Goal: Navigation & Orientation: Understand site structure

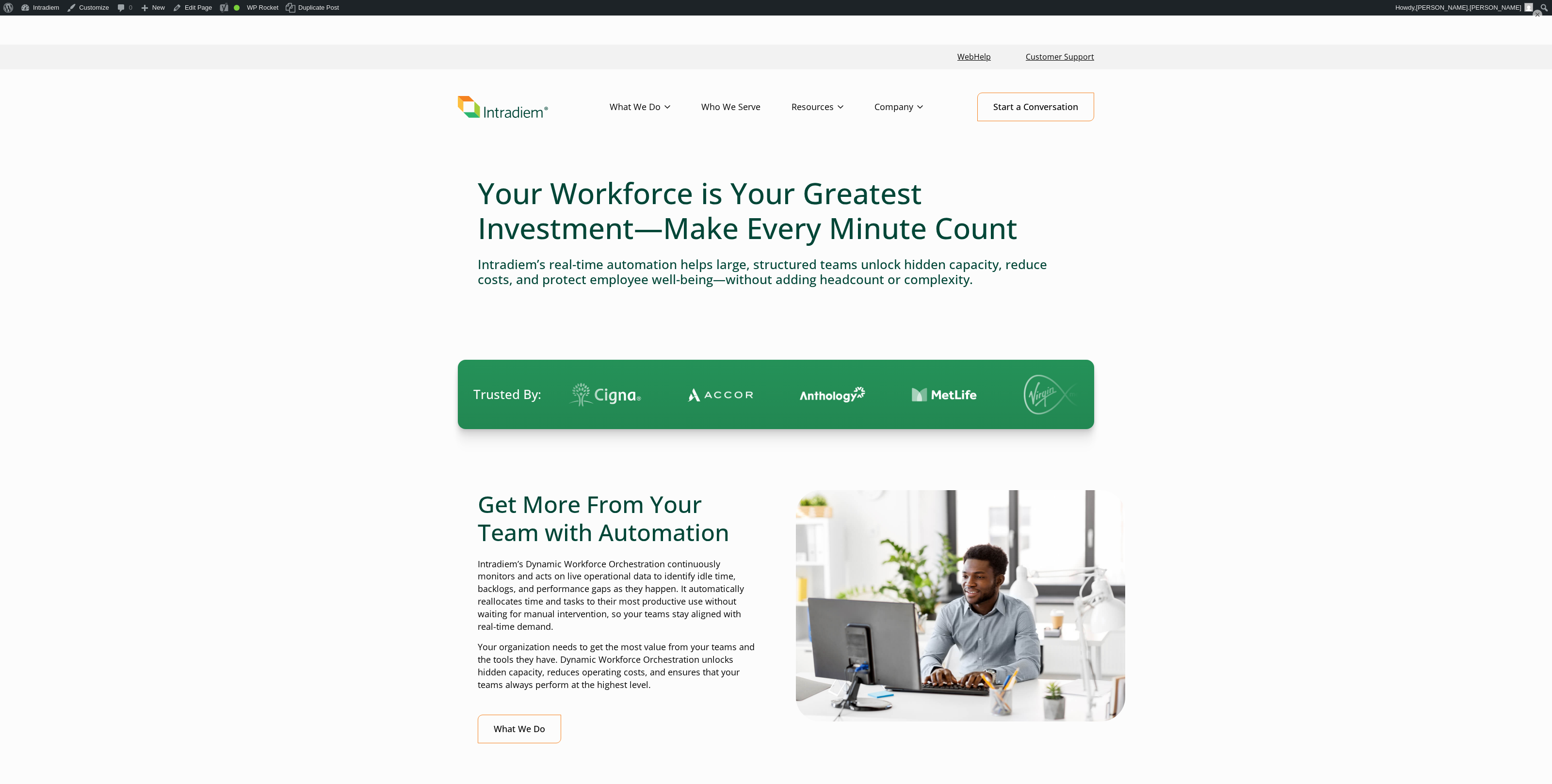
click at [629, 130] on link "Platform" at bounding box center [627, 127] width 32 height 11
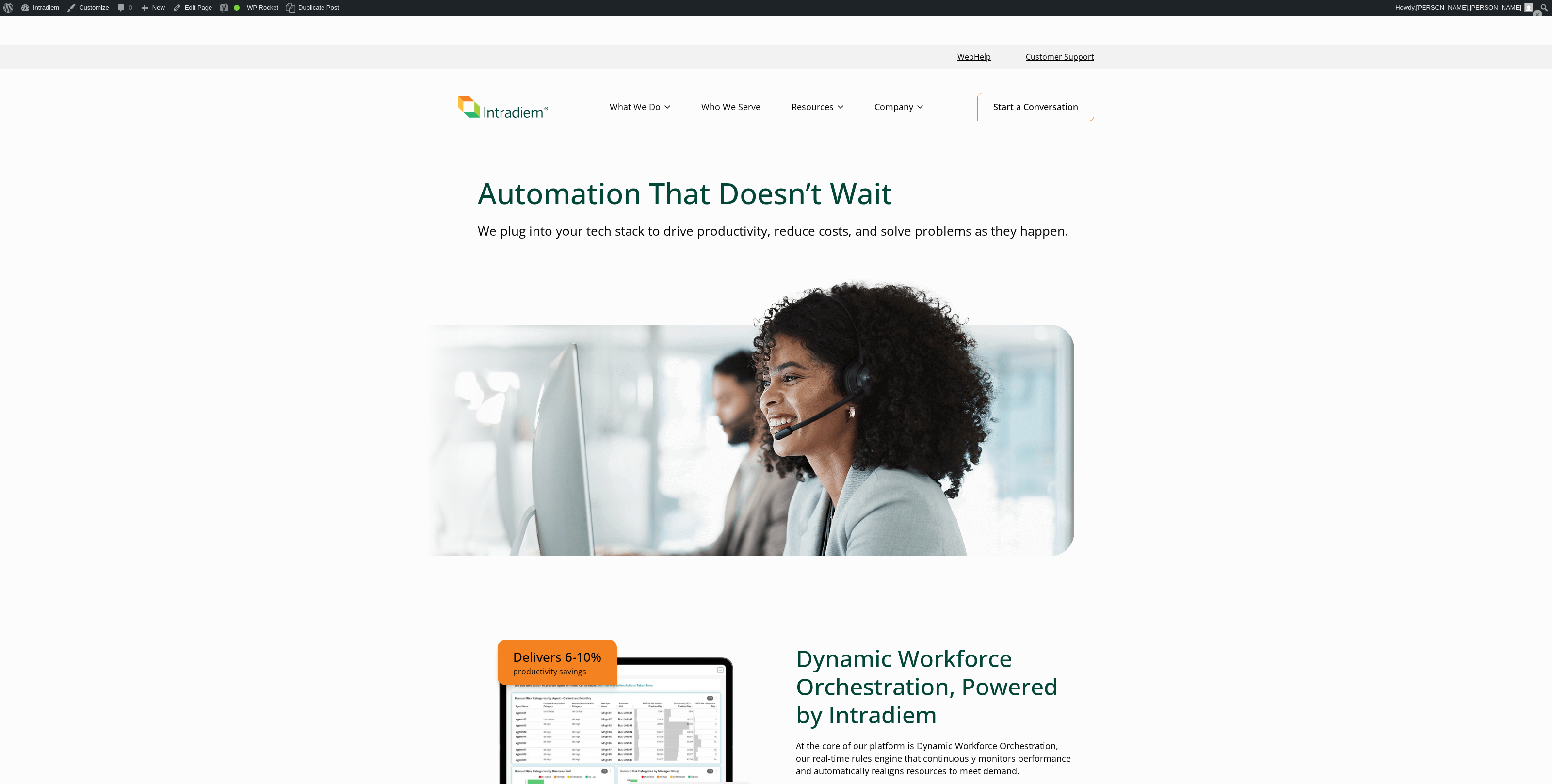
click at [750, 110] on link "Who We Serve" at bounding box center [746, 107] width 90 height 28
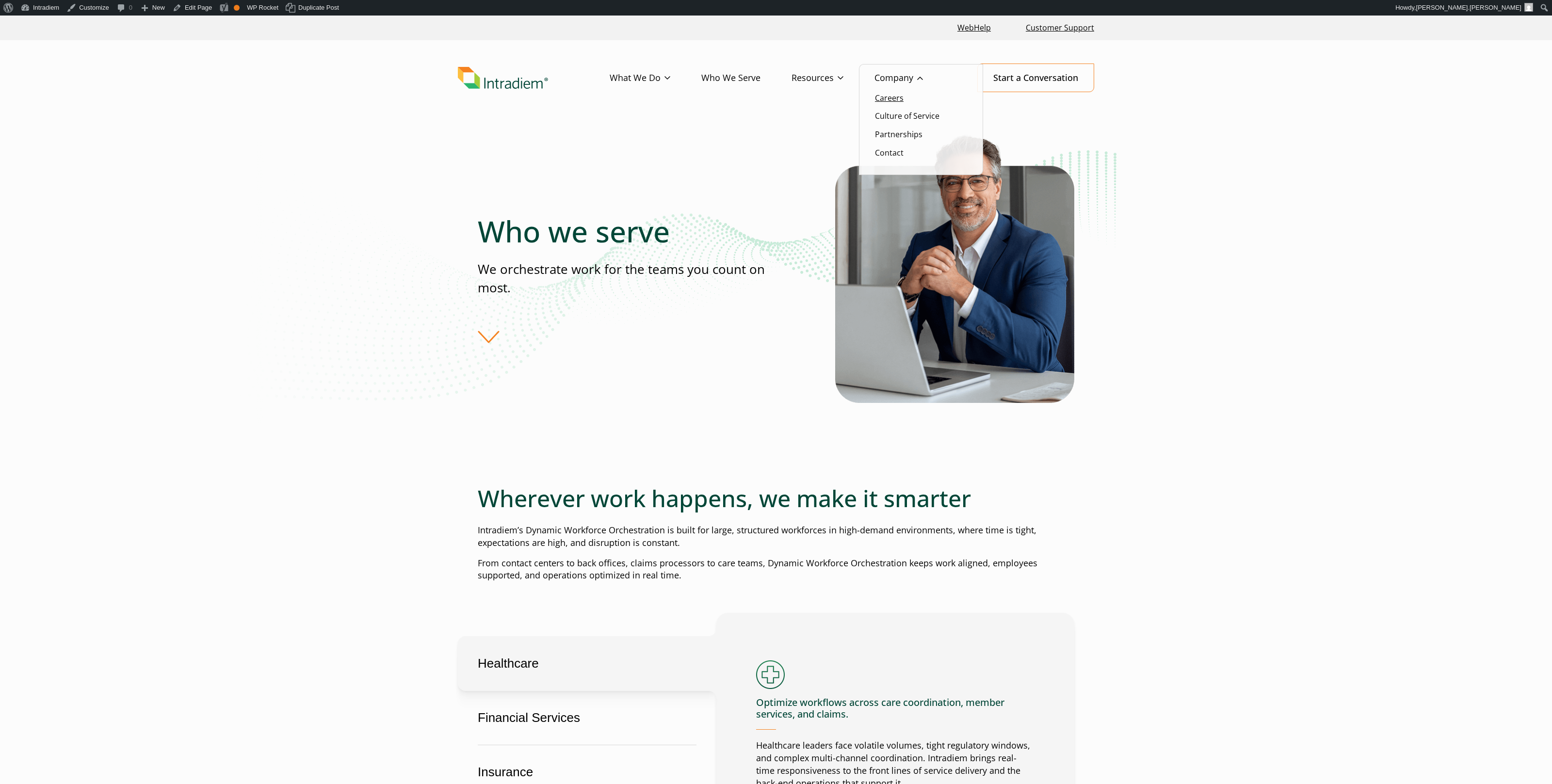
click at [895, 95] on link "Careers" at bounding box center [889, 97] width 29 height 11
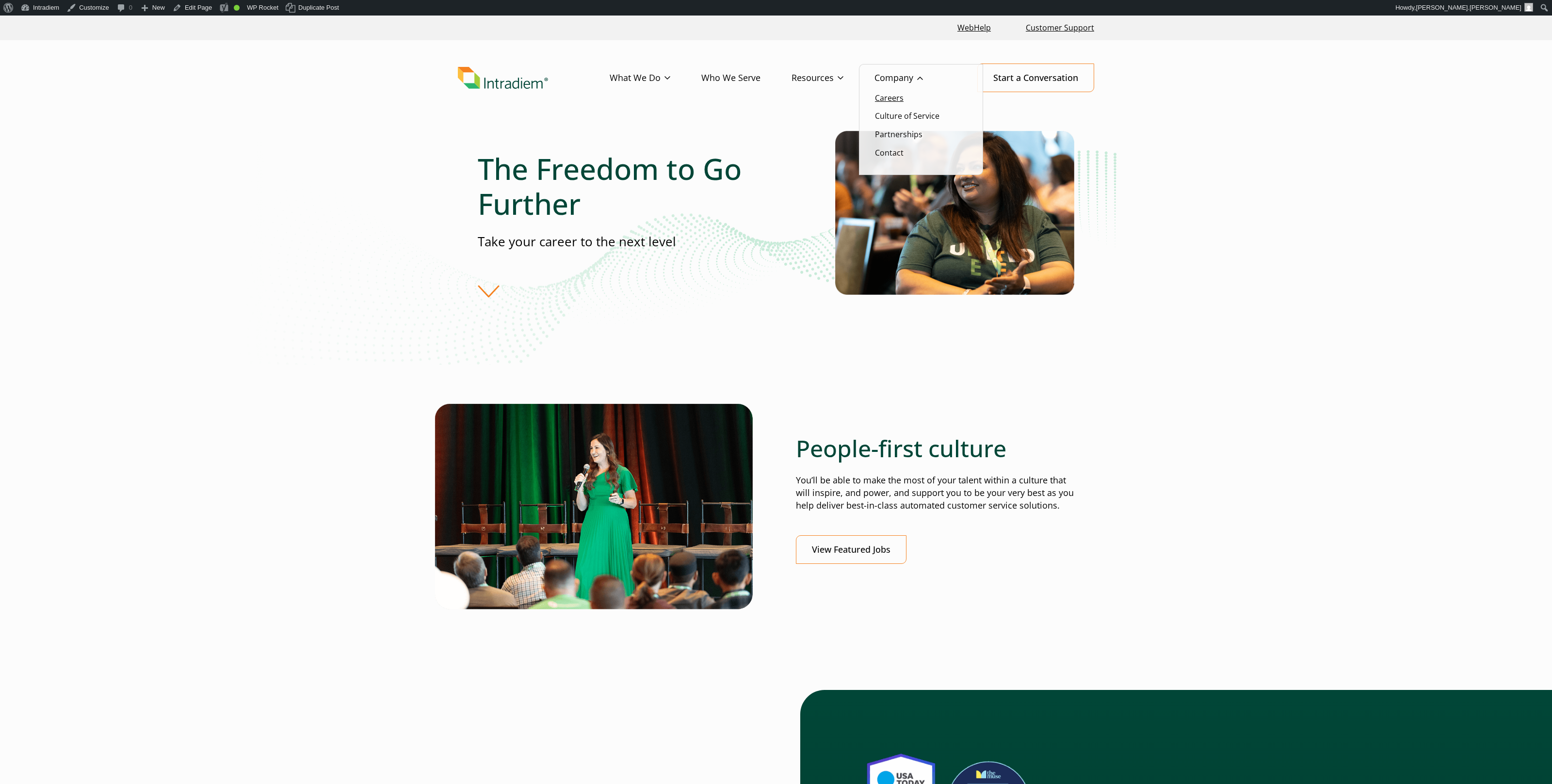
click at [900, 95] on link "Careers" at bounding box center [889, 97] width 29 height 11
click at [902, 76] on link "Company" at bounding box center [914, 78] width 80 height 28
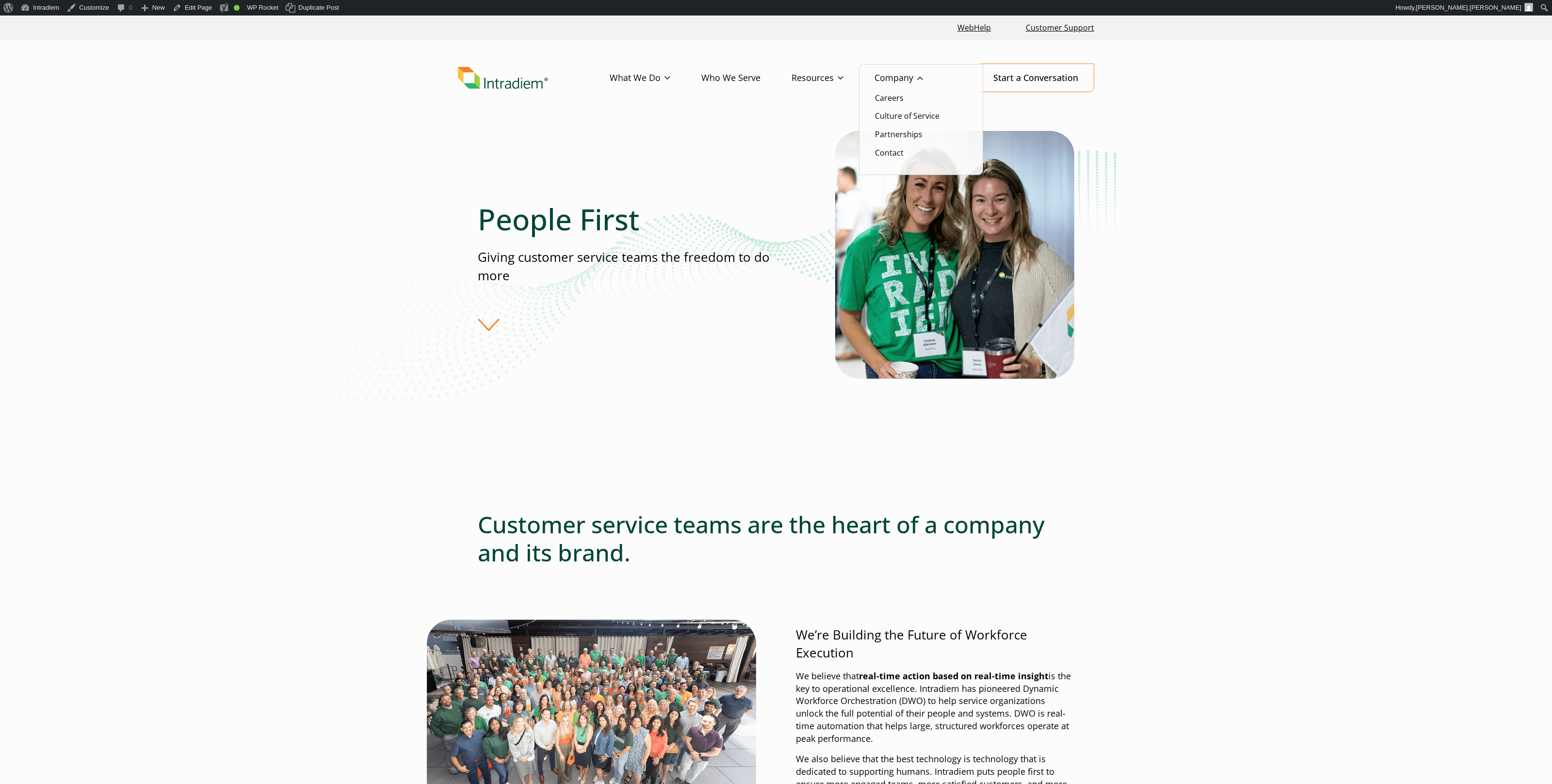
click at [908, 141] on ul "Careers Culture of Service Partnerships Contact" at bounding box center [920, 119] width 124 height 111
click at [909, 137] on link "Partnerships" at bounding box center [898, 134] width 48 height 11
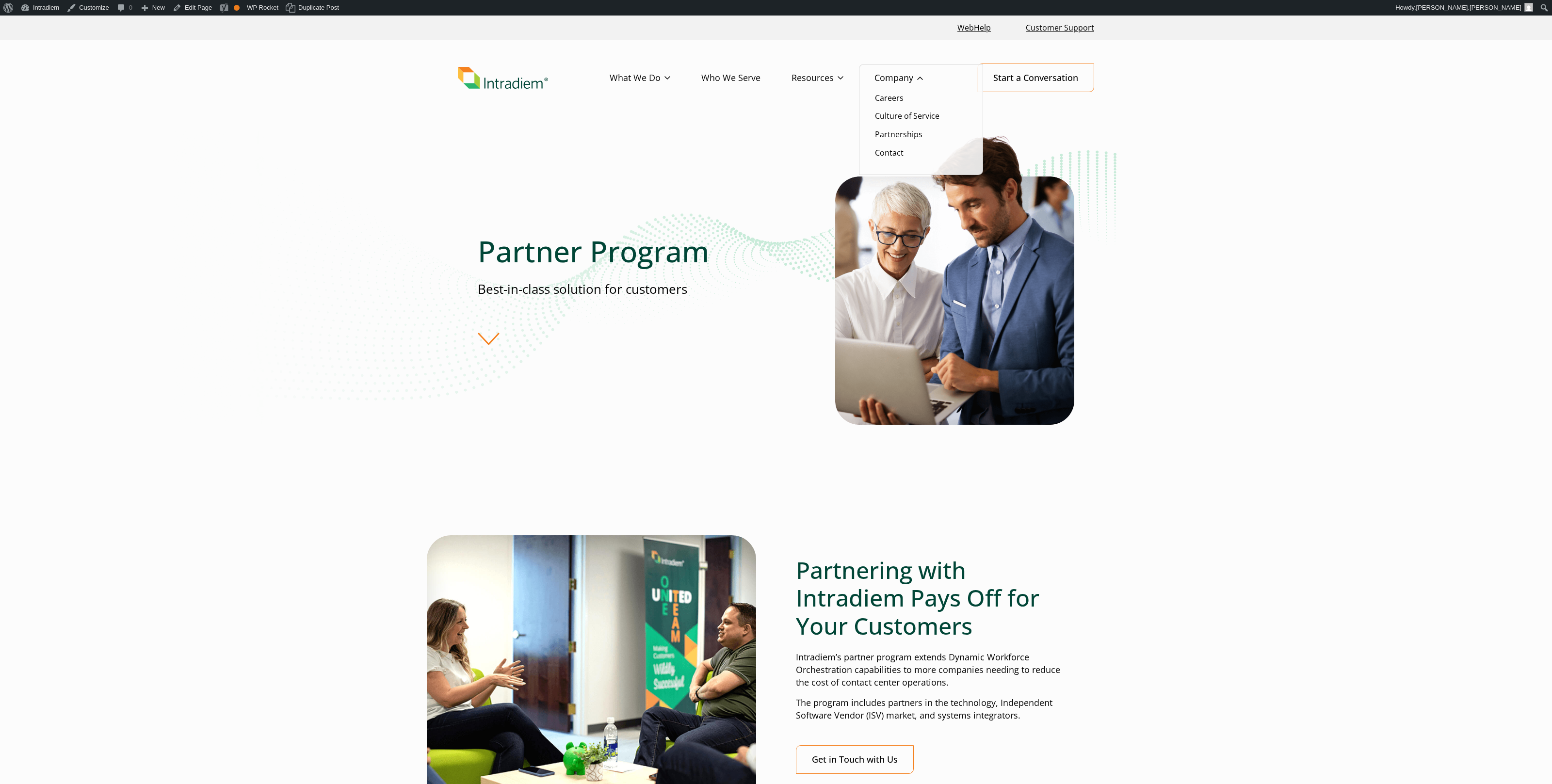
click at [901, 146] on ul "Careers Culture of Service Partnerships Contact" at bounding box center [920, 119] width 124 height 111
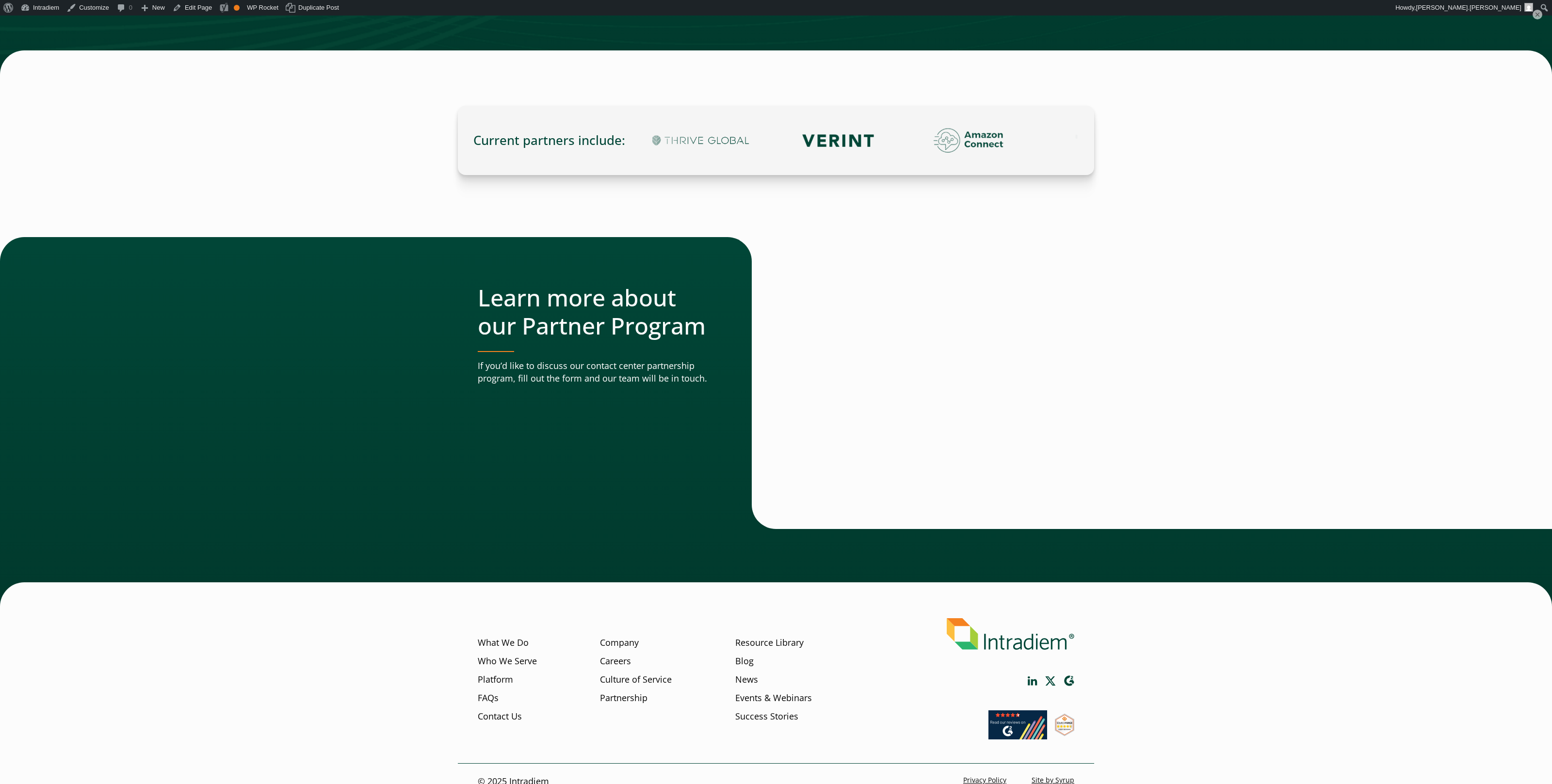
scroll to position [2919, 0]
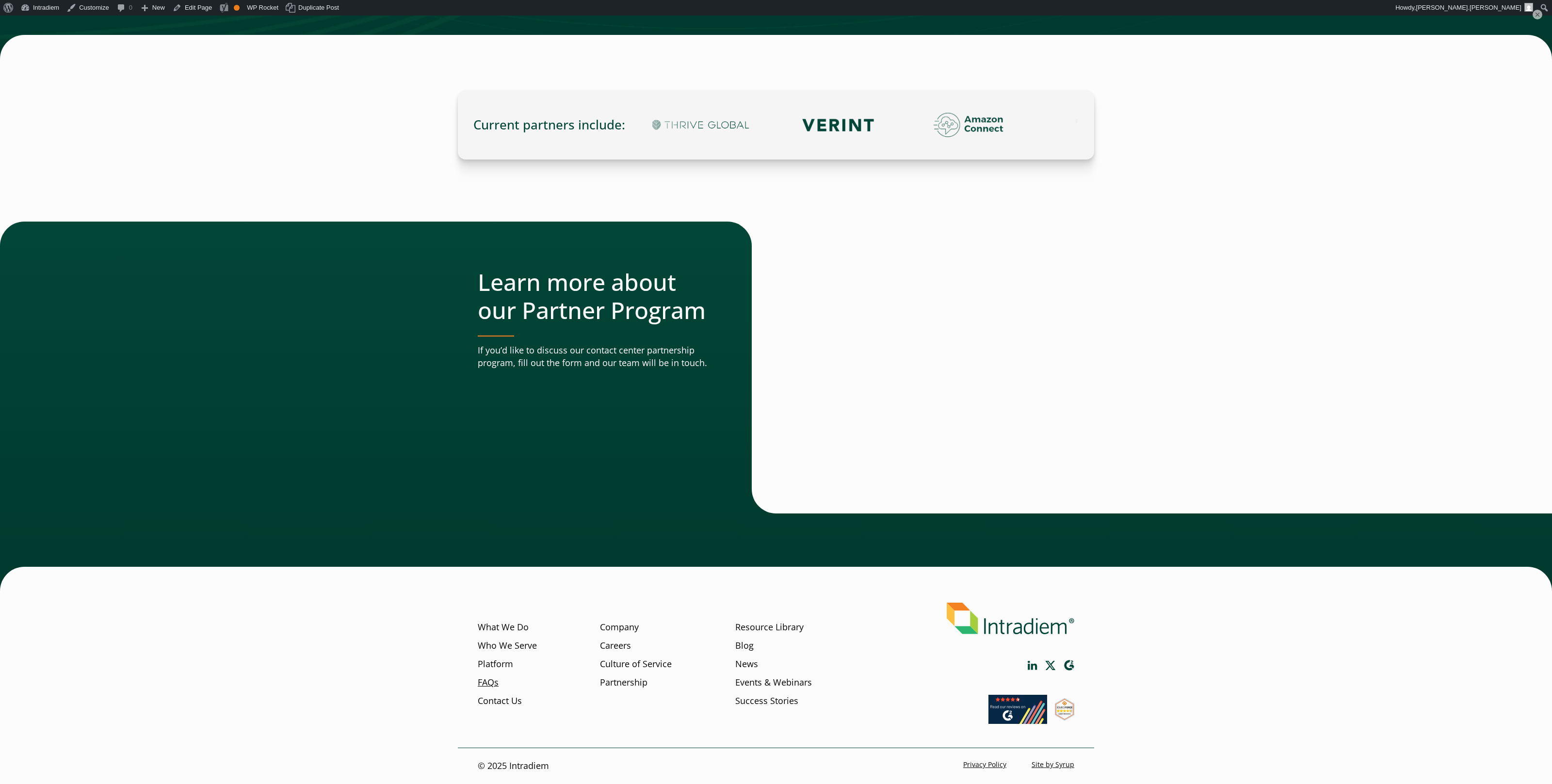
click at [481, 681] on link "FAQs" at bounding box center [488, 683] width 21 height 12
